Goal: Task Accomplishment & Management: Manage account settings

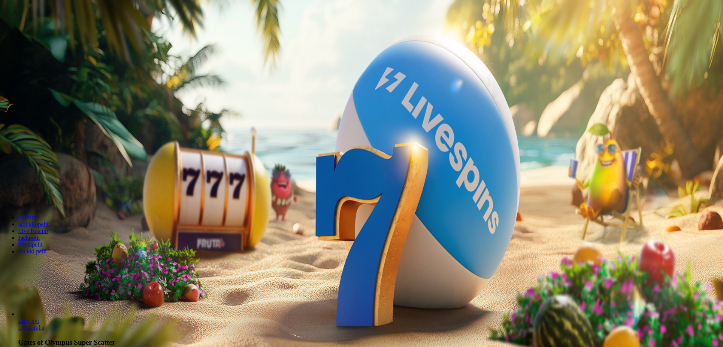
click at [51, 30] on span "Kirjaudu" at bounding box center [52, 28] width 19 height 6
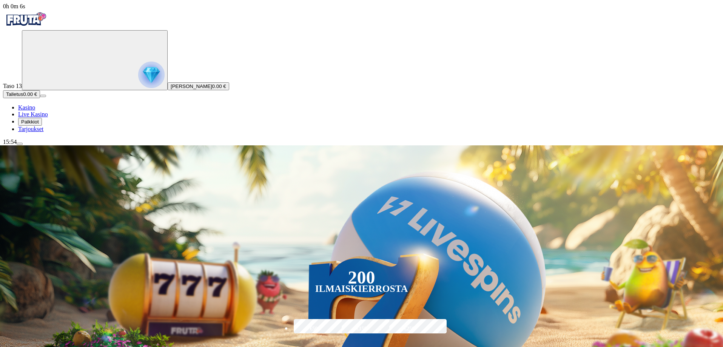
click at [20, 144] on span "menu icon" at bounding box center [20, 144] width 0 height 0
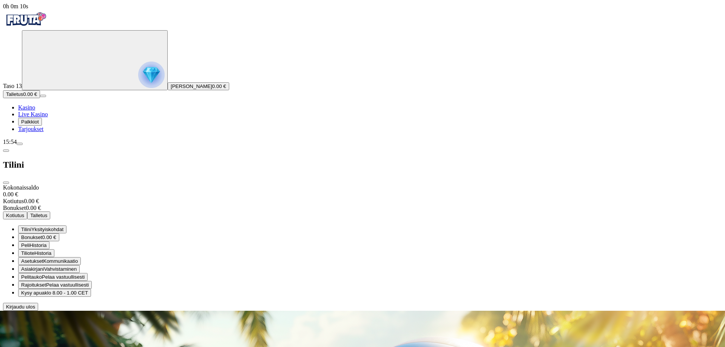
click at [46, 282] on span "Rajoitukset" at bounding box center [33, 285] width 25 height 6
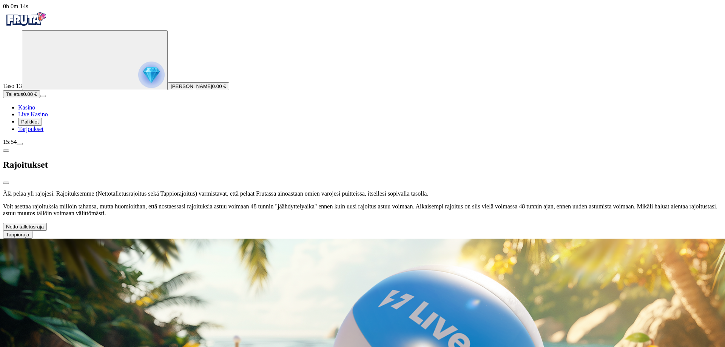
click at [44, 224] on span "chevron-down icon" at bounding box center [44, 227] width 0 height 6
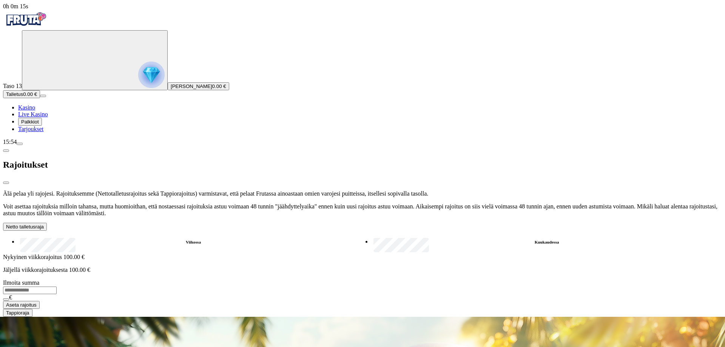
click at [44, 224] on span "chevron-down icon" at bounding box center [44, 227] width 0 height 6
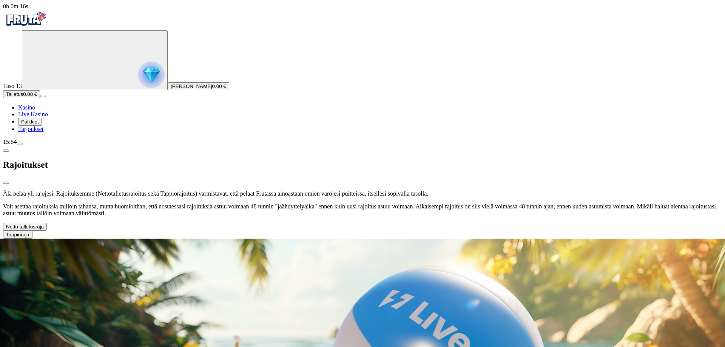
click at [29, 232] on span "chevron-down icon" at bounding box center [29, 235] width 0 height 6
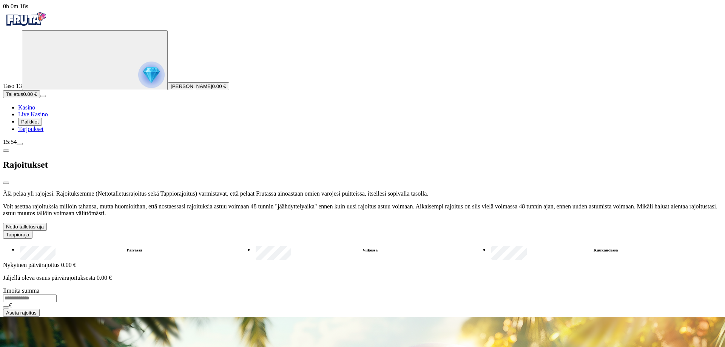
click at [29, 232] on span "chevron-down icon" at bounding box center [29, 235] width 0 height 6
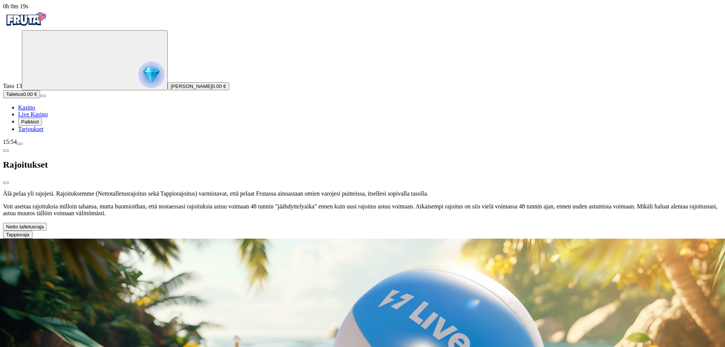
click at [44, 224] on span "chevron-down icon" at bounding box center [44, 227] width 0 height 6
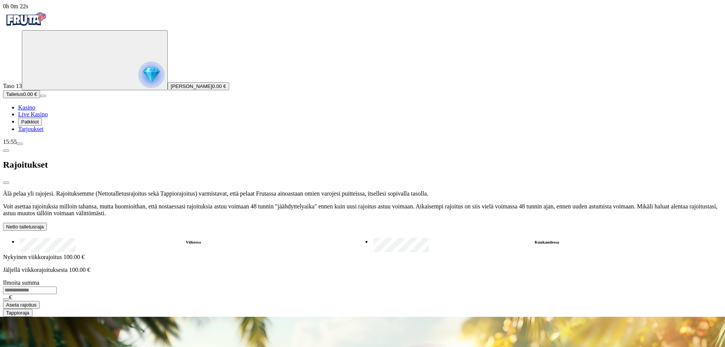
click at [44, 224] on span "chevron-down icon" at bounding box center [44, 227] width 0 height 6
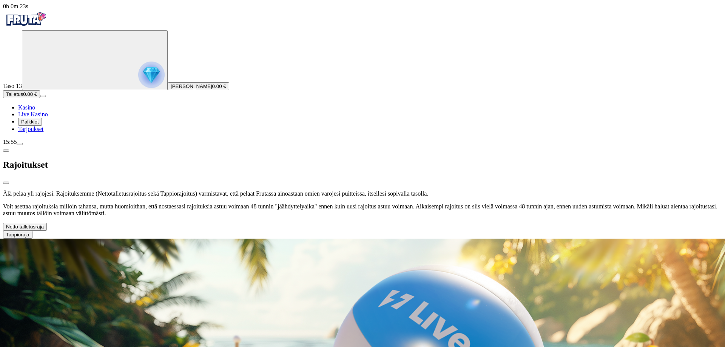
click at [29, 232] on span "chevron-down icon" at bounding box center [29, 235] width 0 height 6
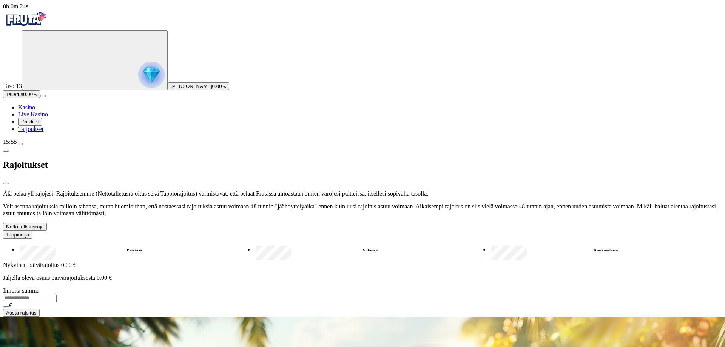
click at [29, 232] on span "chevron-down icon" at bounding box center [29, 235] width 0 height 6
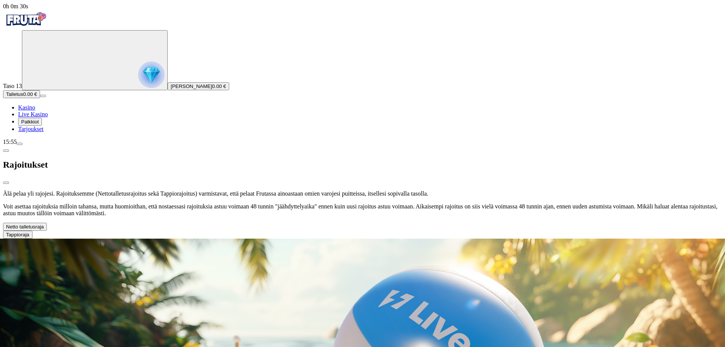
click at [6, 151] on span "chevron-left icon" at bounding box center [6, 151] width 0 height 0
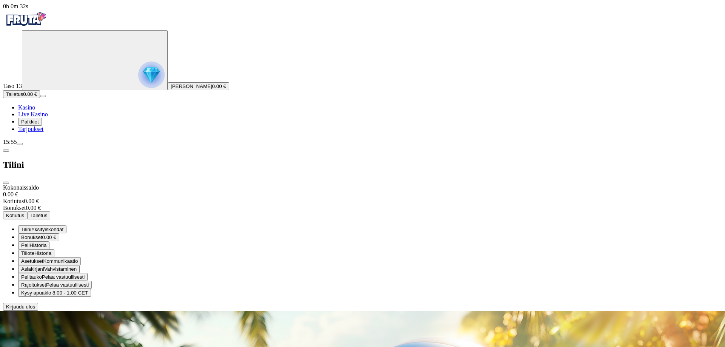
click at [85, 274] on span "Pelaa vastuullisesti" at bounding box center [63, 277] width 43 height 6
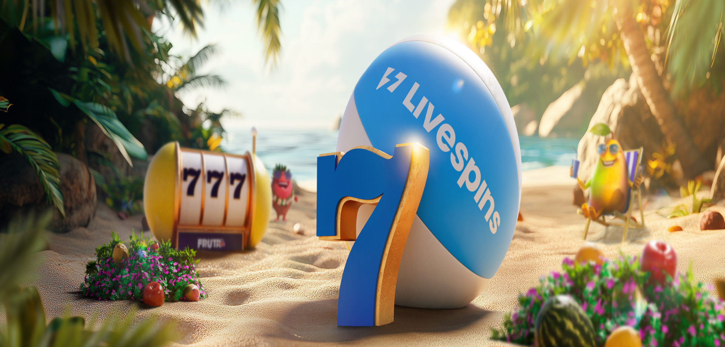
click at [6, 183] on span "close icon" at bounding box center [6, 183] width 0 height 0
click at [39, 125] on span "Palkkiot" at bounding box center [30, 122] width 18 height 6
click at [36, 273] on button at bounding box center [33, 274] width 6 height 2
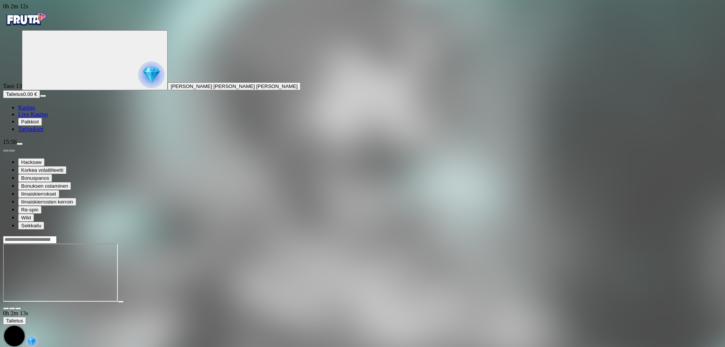
click at [39, 125] on span "Palkkiot" at bounding box center [30, 122] width 18 height 6
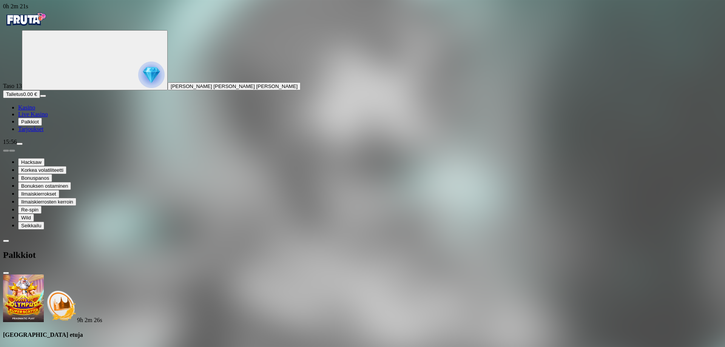
click at [6, 273] on span "close icon" at bounding box center [6, 273] width 0 height 0
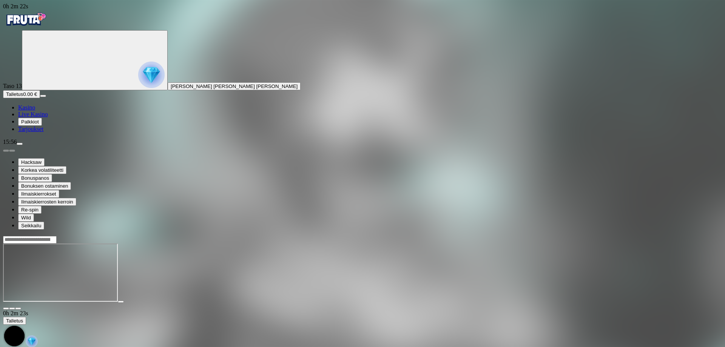
click at [690, 287] on div at bounding box center [362, 273] width 719 height 74
click at [33, 111] on span "Kasino" at bounding box center [26, 107] width 17 height 6
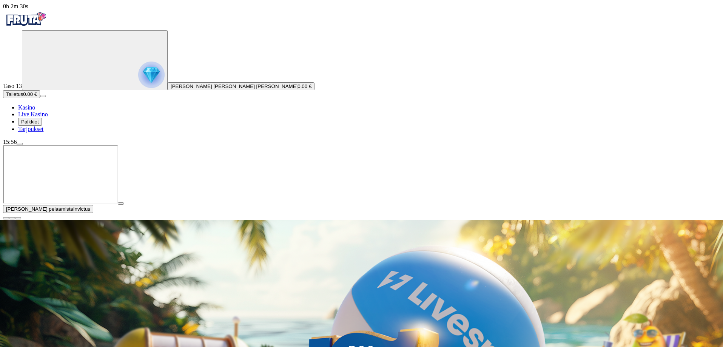
click at [6, 218] on span "close icon" at bounding box center [6, 218] width 0 height 0
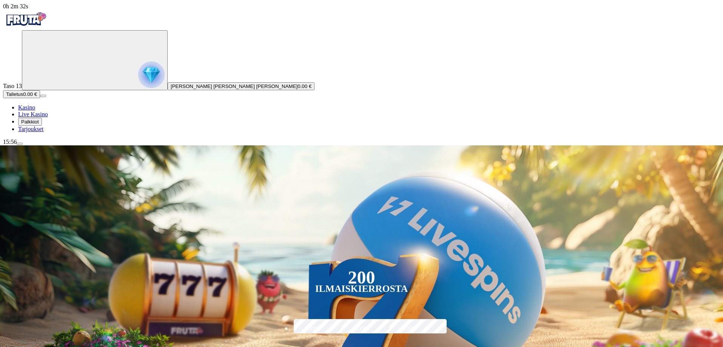
click at [23, 97] on span "Talletus" at bounding box center [14, 94] width 17 height 6
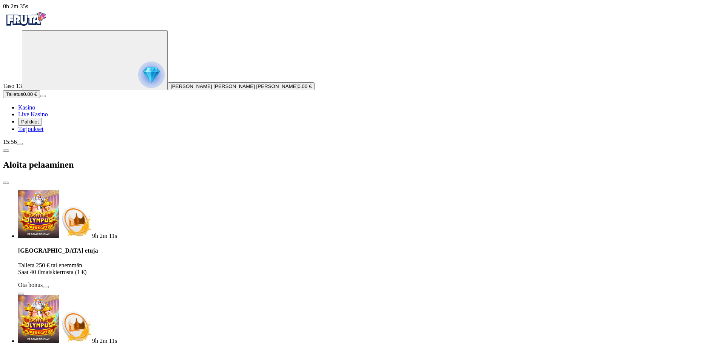
type input "***"
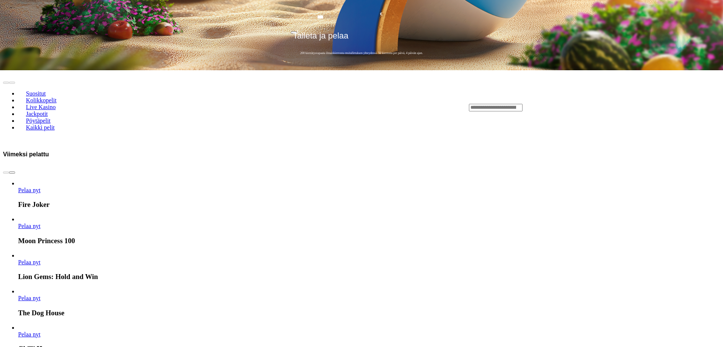
scroll to position [416, 0]
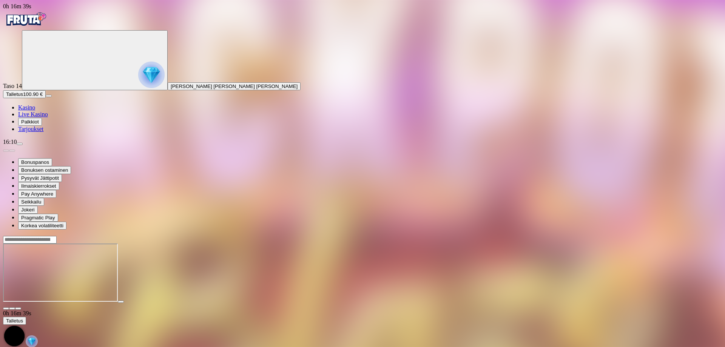
click at [6, 309] on span "close icon" at bounding box center [6, 309] width 0 height 0
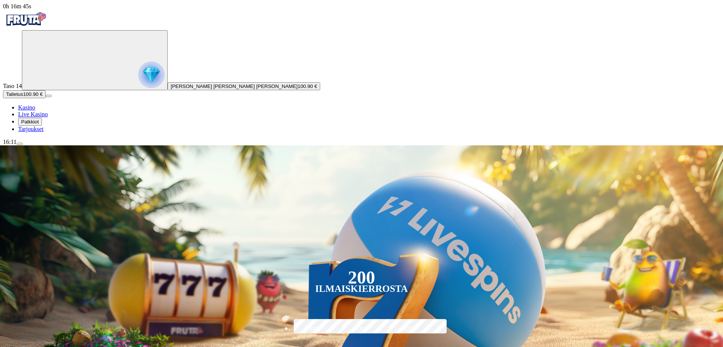
click at [20, 144] on span "menu icon" at bounding box center [20, 144] width 0 height 0
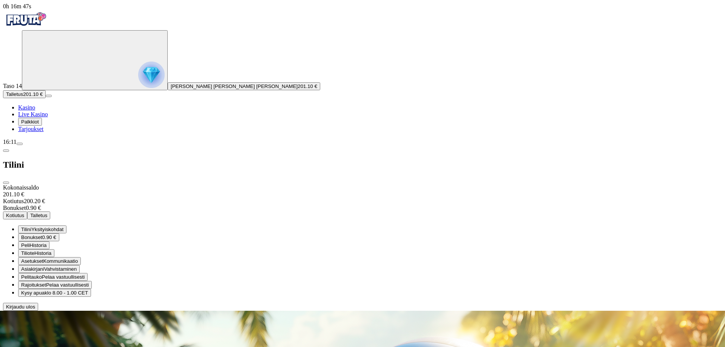
click at [24, 213] on span "Kotiutus" at bounding box center [15, 216] width 18 height 6
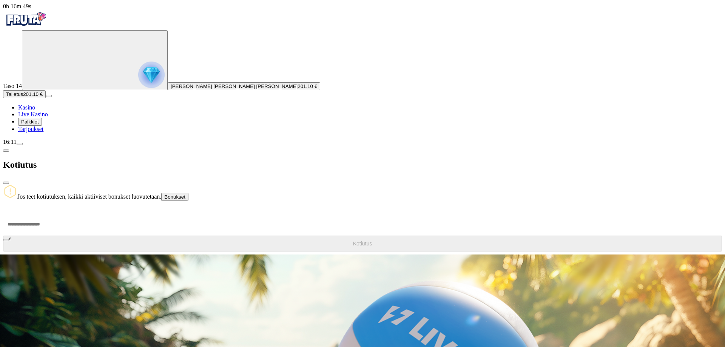
click at [54, 213] on input "number" at bounding box center [28, 224] width 51 height 23
type input "***"
click at [353, 241] on span "Kotiutus" at bounding box center [362, 244] width 19 height 6
click at [6, 183] on span "close icon" at bounding box center [6, 183] width 0 height 0
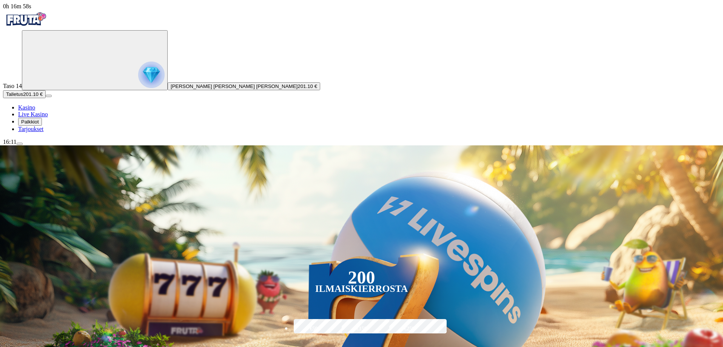
click at [35, 111] on span "Kasino" at bounding box center [26, 107] width 17 height 6
click at [36, 132] on span "Tarjoukset" at bounding box center [30, 129] width 25 height 6
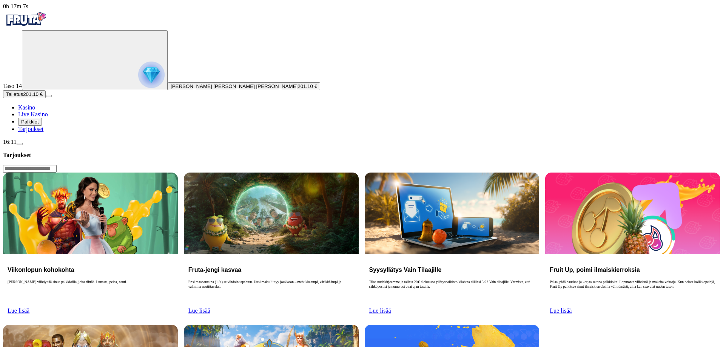
click at [35, 111] on span "Kasino" at bounding box center [26, 107] width 17 height 6
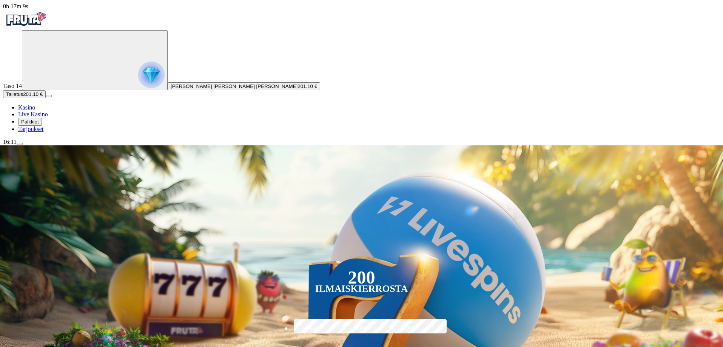
click at [35, 111] on span "Kasino" at bounding box center [26, 107] width 17 height 6
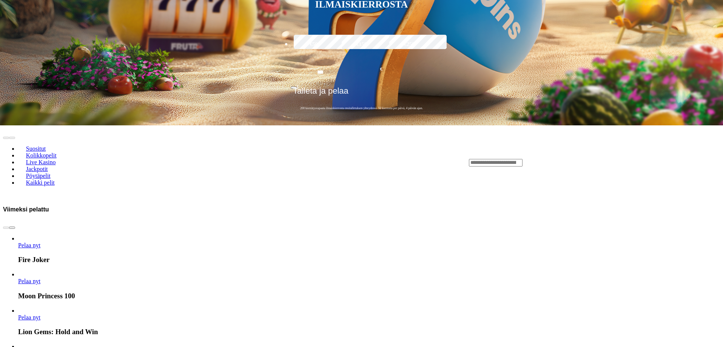
scroll to position [340, 0]
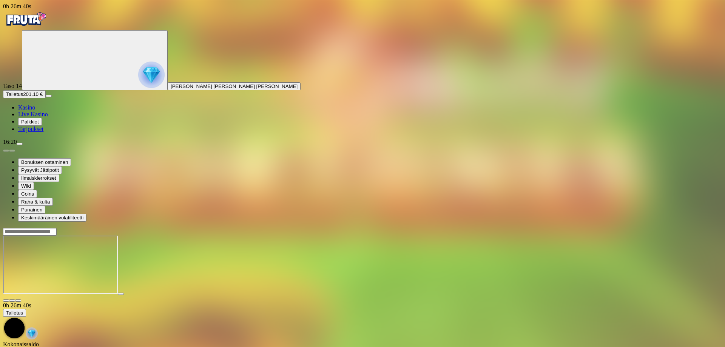
click at [6, 301] on span "close icon" at bounding box center [6, 301] width 0 height 0
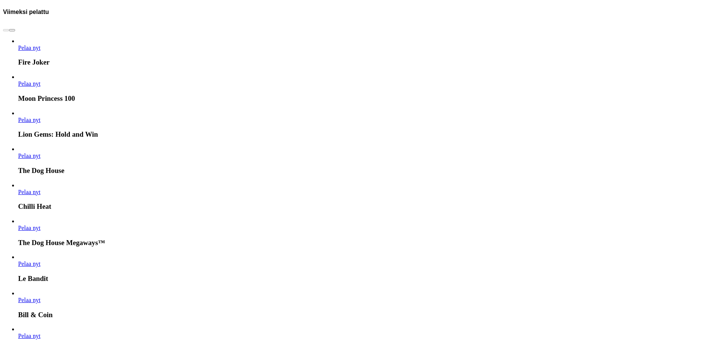
scroll to position [453, 0]
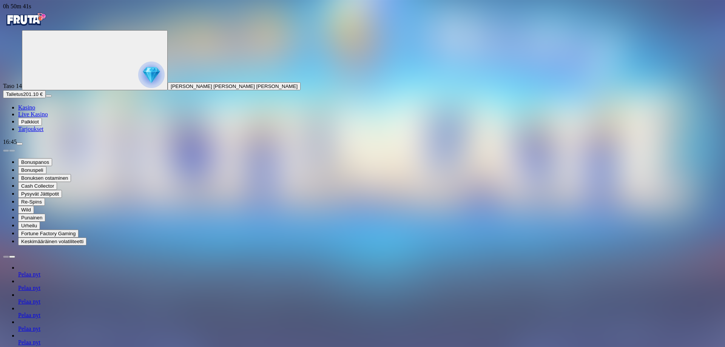
click at [20, 144] on span "menu icon" at bounding box center [20, 144] width 0 height 0
type input "***"
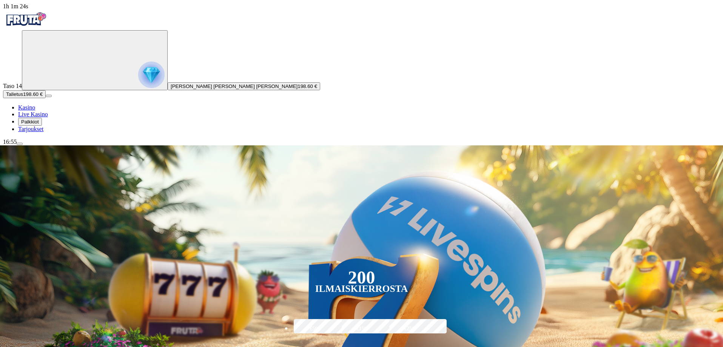
click at [668, 145] on div "200 Ilmaiskierrosta €50 €150 €250 *** € € Talleta ja pelaa 200 kierrätysvapaata…" at bounding box center [362, 274] width 766 height 258
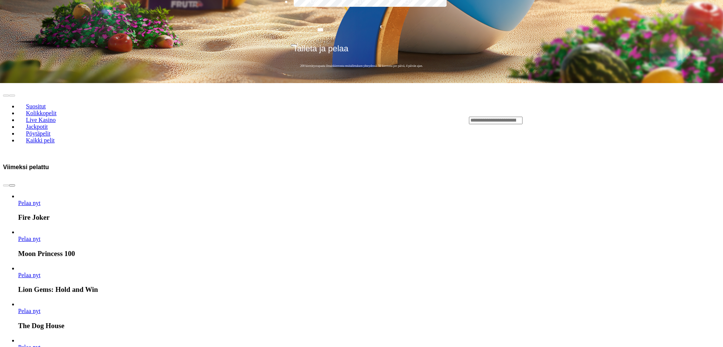
scroll to position [340, 0]
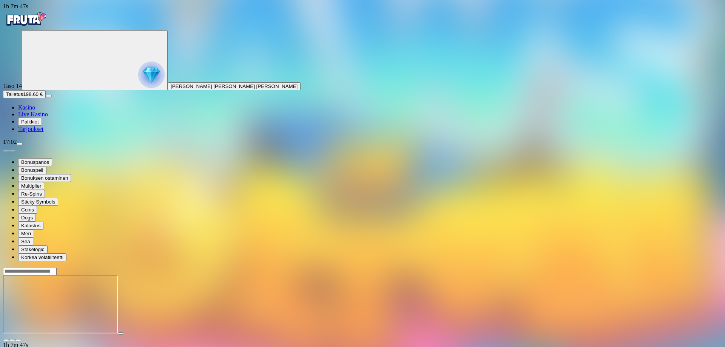
click at [6, 340] on span "close icon" at bounding box center [6, 340] width 0 height 0
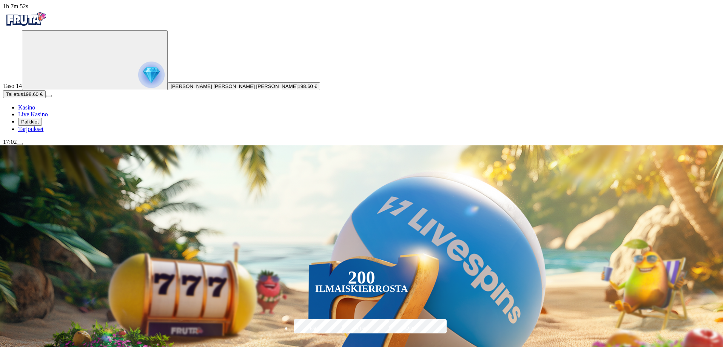
click at [20, 144] on span "menu icon" at bounding box center [20, 144] width 0 height 0
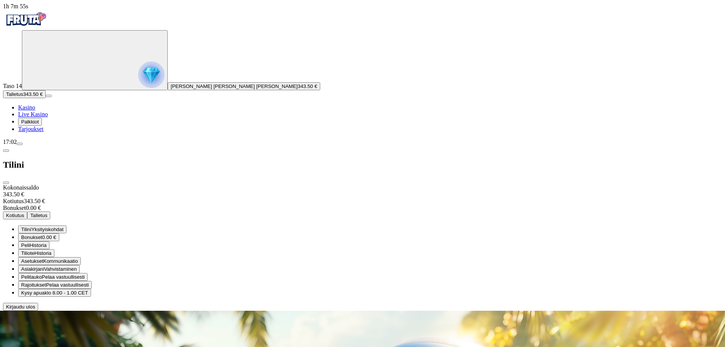
click at [24, 213] on span "Kotiutus" at bounding box center [15, 216] width 18 height 6
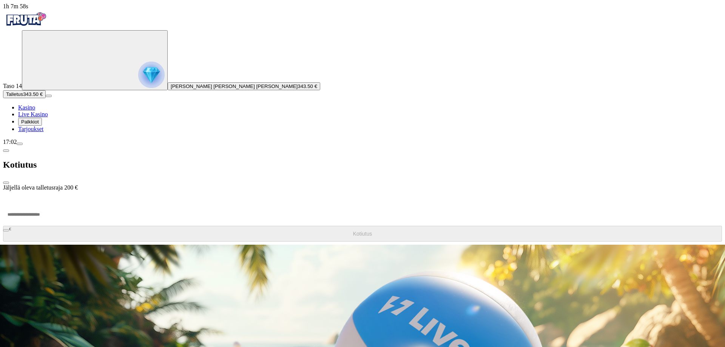
click at [54, 203] on input "number" at bounding box center [28, 214] width 51 height 23
type input "******"
click at [176, 226] on button "Kotiutus" at bounding box center [362, 234] width 719 height 16
click at [6, 183] on span "close icon" at bounding box center [6, 183] width 0 height 0
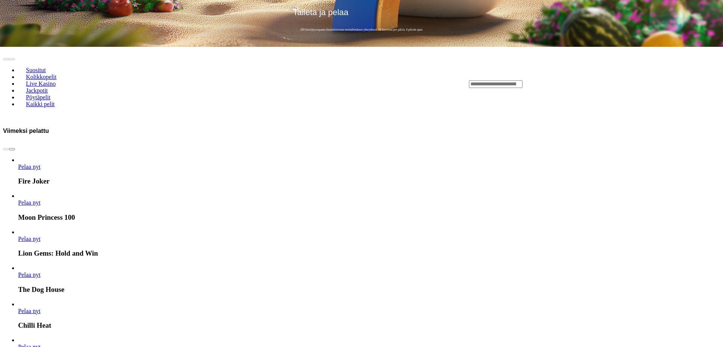
scroll to position [416, 0]
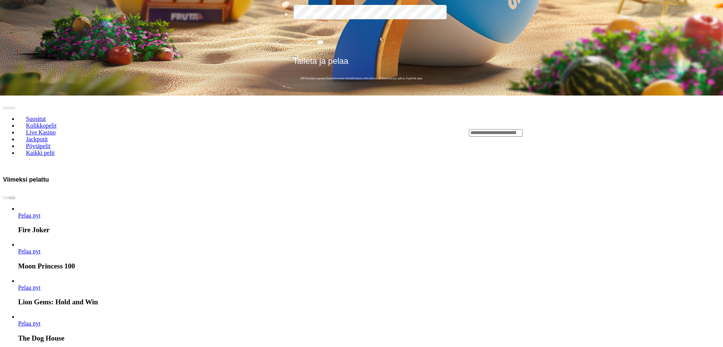
scroll to position [416, 0]
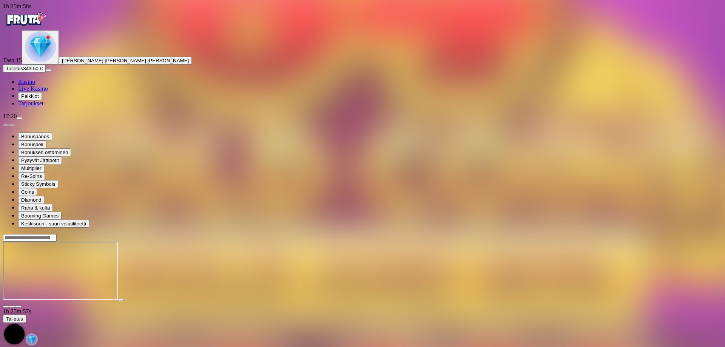
click at [6, 307] on span "close icon" at bounding box center [6, 307] width 0 height 0
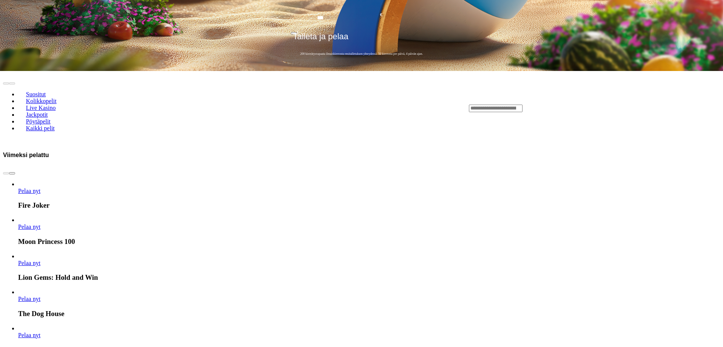
scroll to position [416, 0]
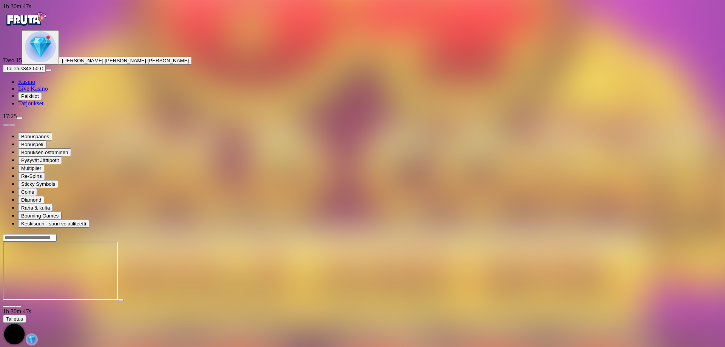
click at [6, 307] on span "close icon" at bounding box center [6, 307] width 0 height 0
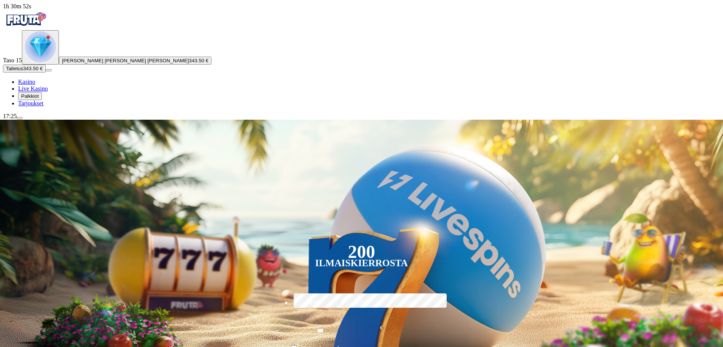
click at [23, 119] on button "menu" at bounding box center [20, 118] width 6 height 2
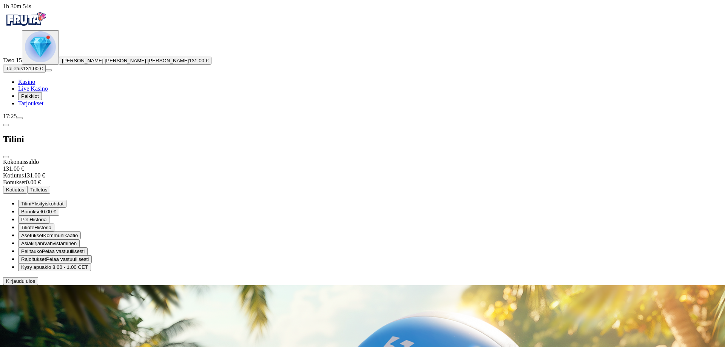
click at [24, 187] on span "Kotiutus" at bounding box center [15, 190] width 18 height 6
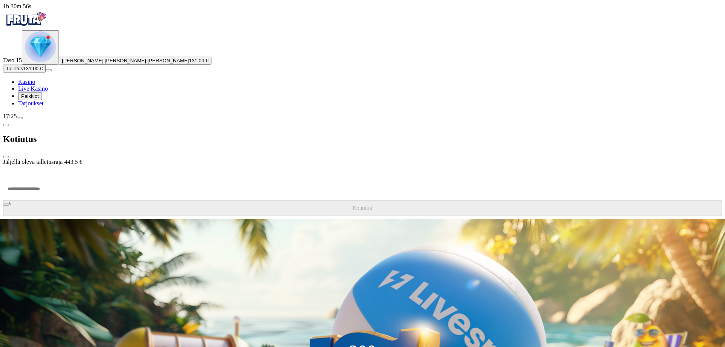
click at [54, 178] on input "number" at bounding box center [28, 189] width 51 height 23
type input "**"
click at [159, 200] on button "Kotiutus" at bounding box center [362, 208] width 719 height 16
click at [6, 157] on span "close icon" at bounding box center [6, 157] width 0 height 0
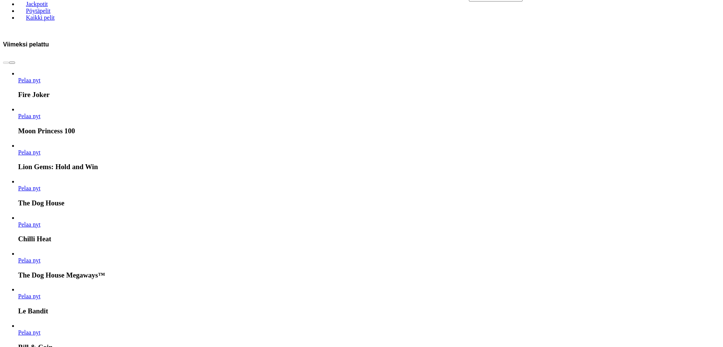
scroll to position [416, 0]
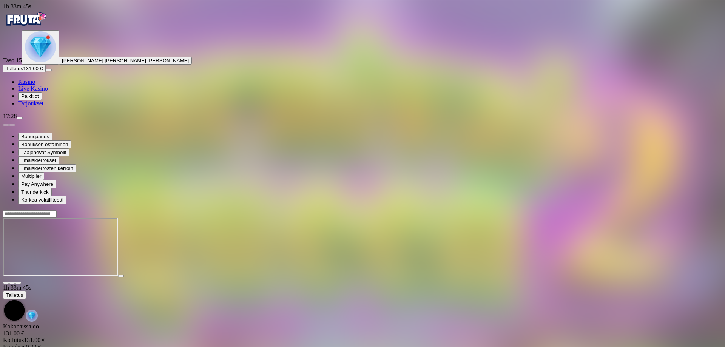
click at [6, 283] on span "close icon" at bounding box center [6, 283] width 0 height 0
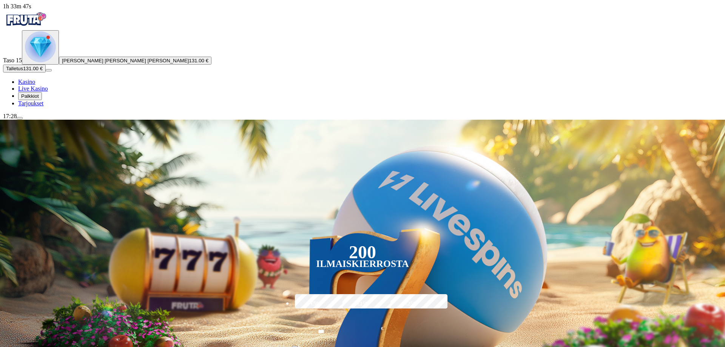
click at [672, 120] on div "200 Ilmaiskierrosta €50 €150 €250 *** € € Talleta ja pelaa 200 kierrätysvapaata…" at bounding box center [363, 249] width 768 height 259
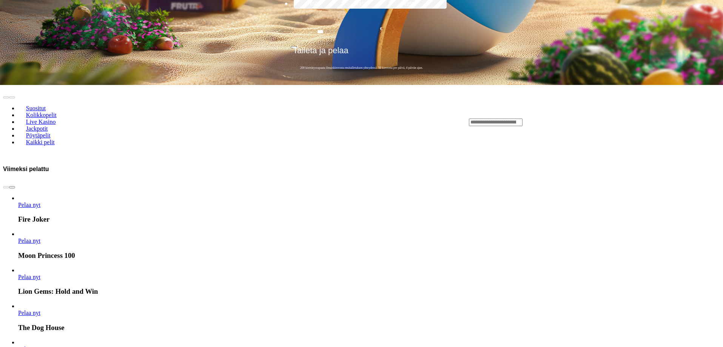
scroll to position [416, 0]
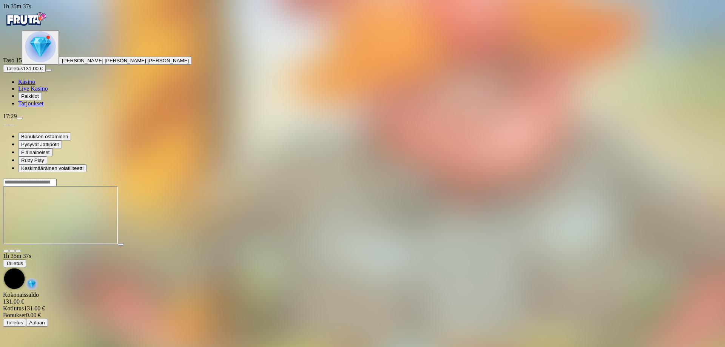
click at [6, 251] on span "close icon" at bounding box center [6, 251] width 0 height 0
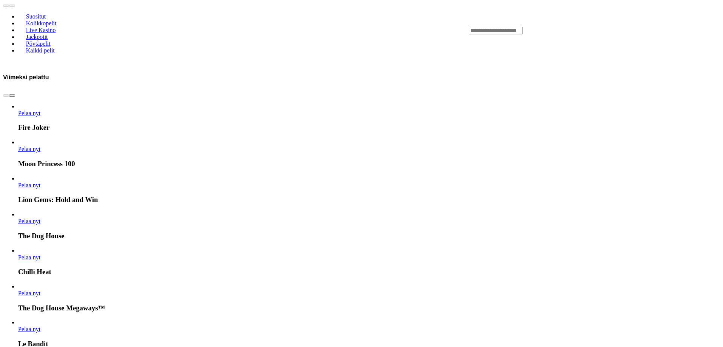
scroll to position [378, 0]
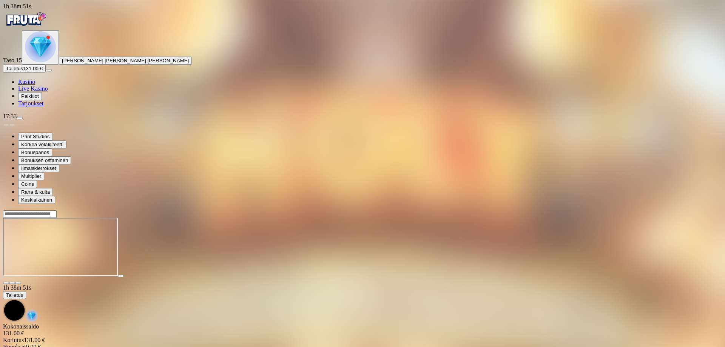
click at [6, 283] on span "close icon" at bounding box center [6, 283] width 0 height 0
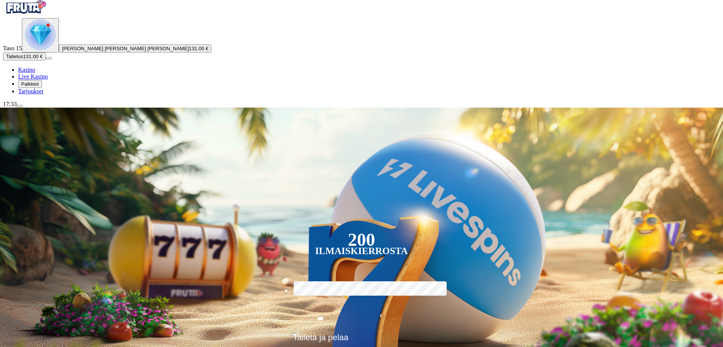
scroll to position [76, 0]
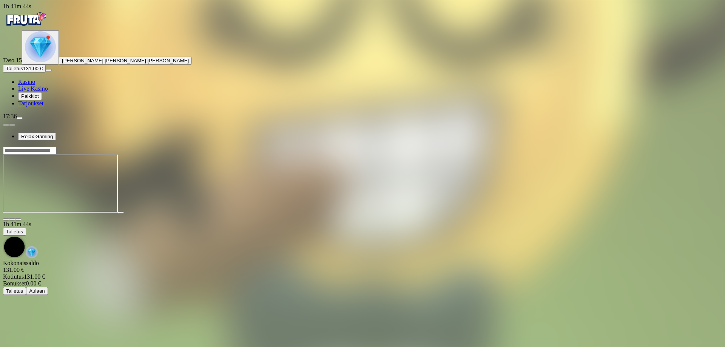
click at [6, 219] on span "close icon" at bounding box center [6, 219] width 0 height 0
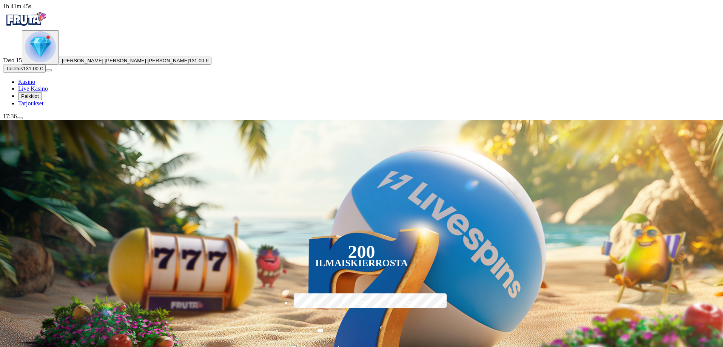
click at [668, 120] on div "200 Ilmaiskierrosta €50 €150 €250 *** € € Talleta ja pelaa 200 kierrätysvapaata…" at bounding box center [362, 249] width 766 height 258
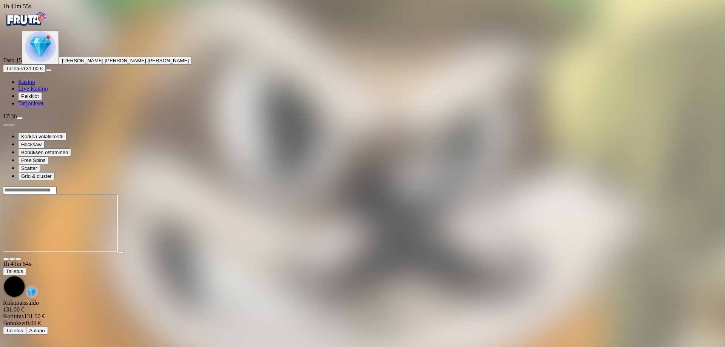
click at [6, 259] on span "close icon" at bounding box center [6, 259] width 0 height 0
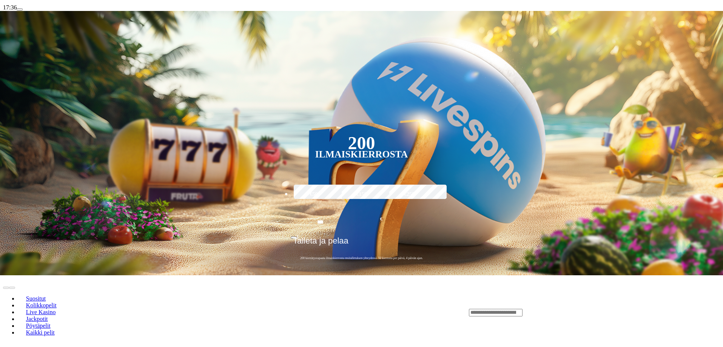
scroll to position [113, 0]
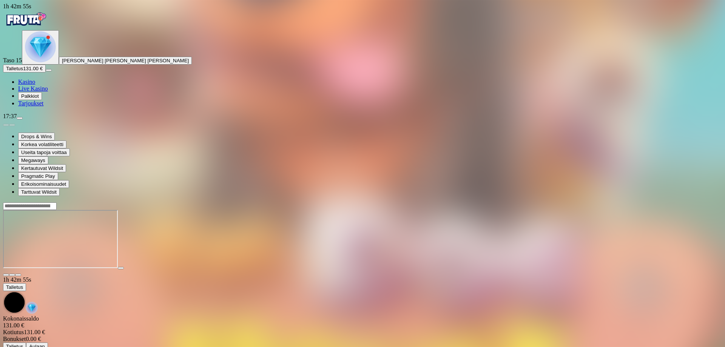
click at [6, 275] on span "close icon" at bounding box center [6, 275] width 0 height 0
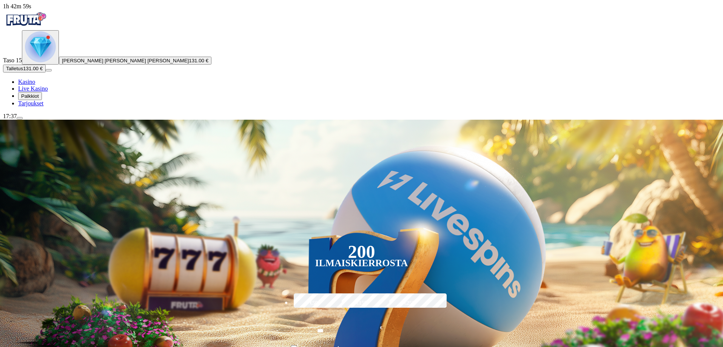
click at [20, 118] on span "menu icon" at bounding box center [20, 118] width 0 height 0
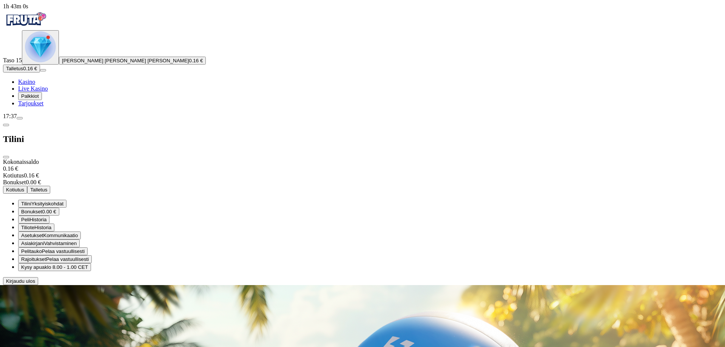
click at [85, 249] on span "Pelaa vastuullisesti" at bounding box center [63, 252] width 43 height 6
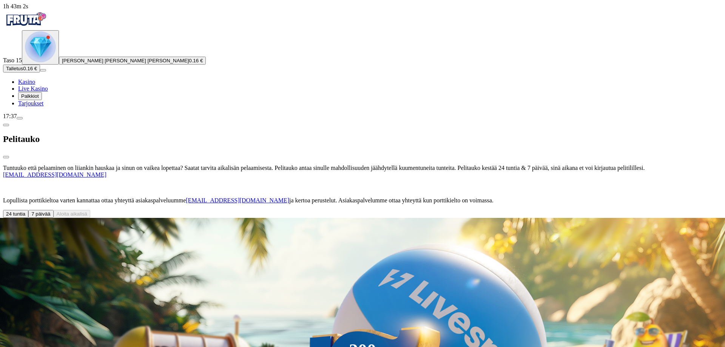
click at [50, 211] on span "7 päivää" at bounding box center [40, 214] width 19 height 6
click at [88, 211] on span "Aloita aikalisä" at bounding box center [72, 214] width 31 height 6
click at [227, 258] on button "Kyllä" at bounding box center [235, 262] width 17 height 8
